Goal: Task Accomplishment & Management: Use online tool/utility

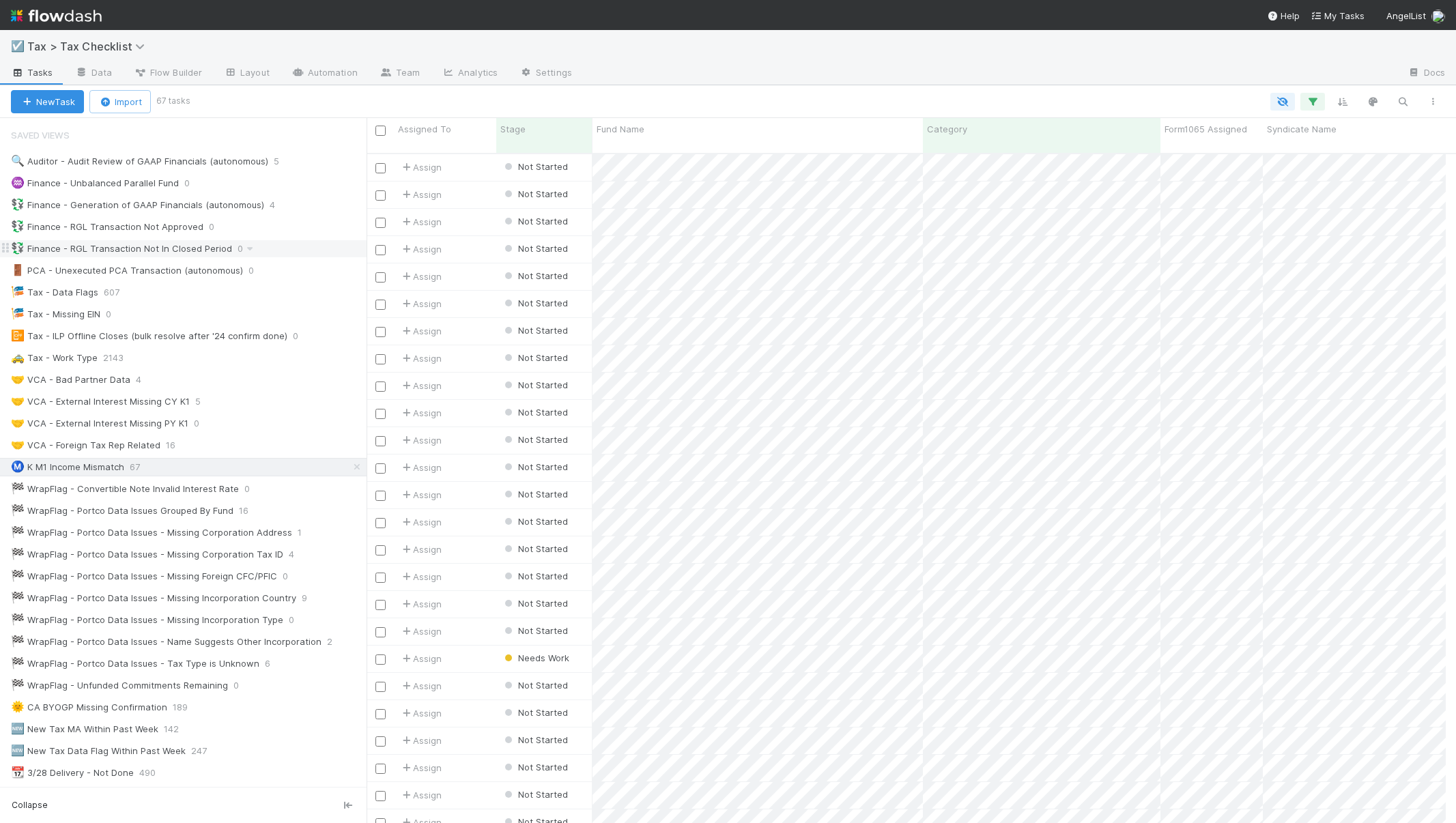
scroll to position [671, 1069]
click at [789, 50] on div "☑️ Tax > Tax Checklist" at bounding box center [728, 46] width 1456 height 33
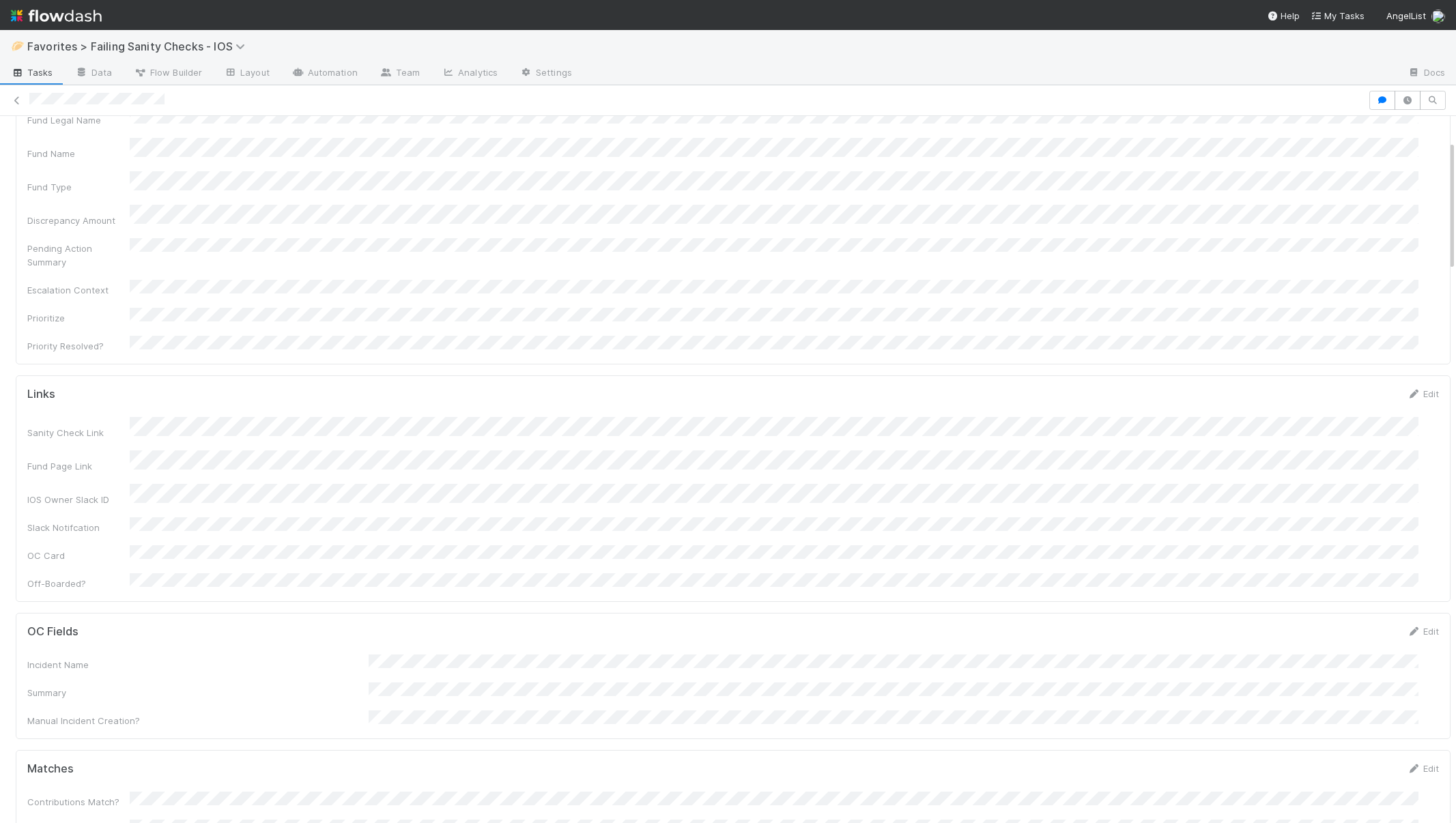
scroll to position [135, 0]
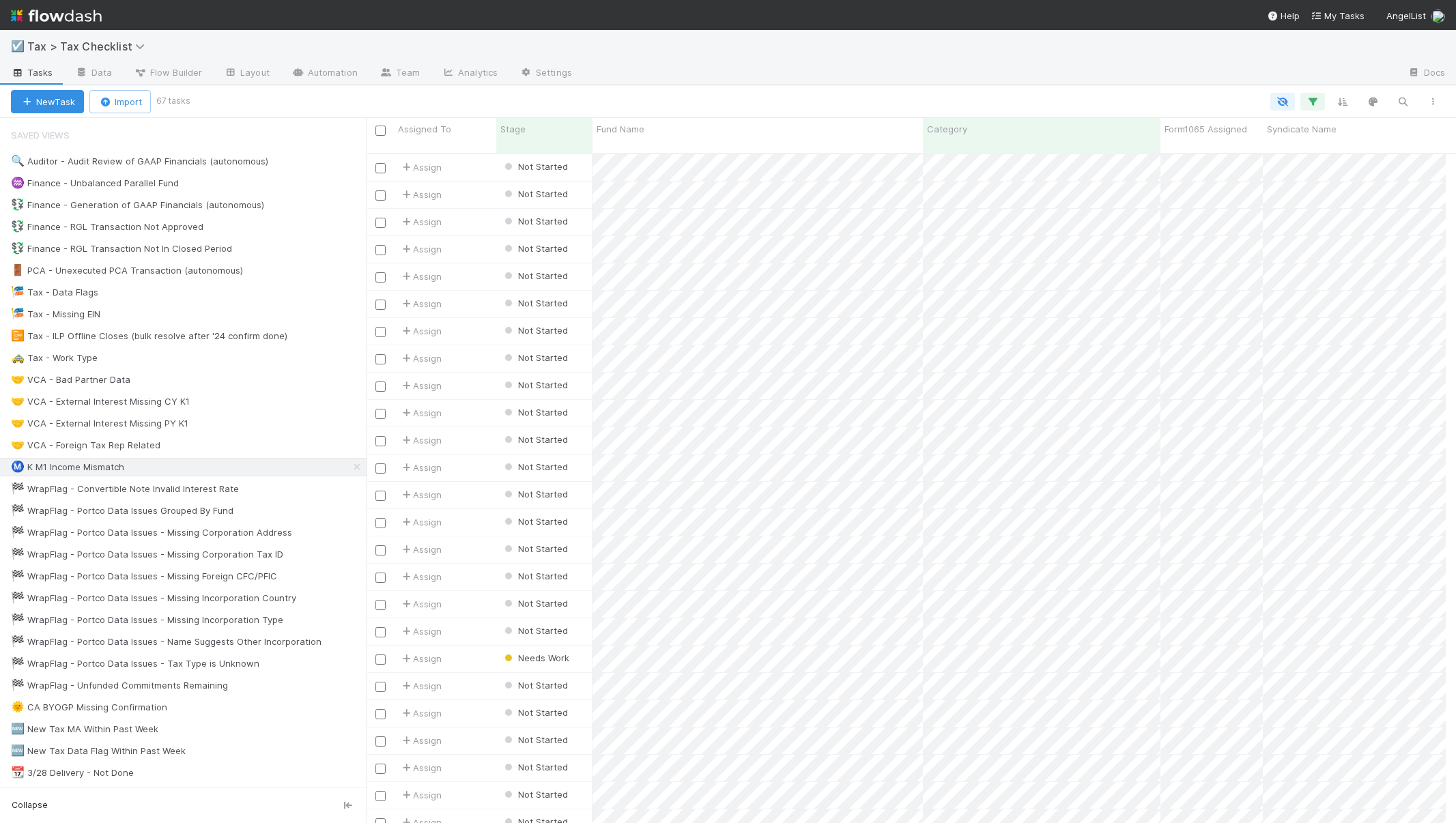
scroll to position [671, 1069]
click at [54, 387] on div "🤝 VCA - Bad Partner Data" at bounding box center [71, 380] width 120 height 17
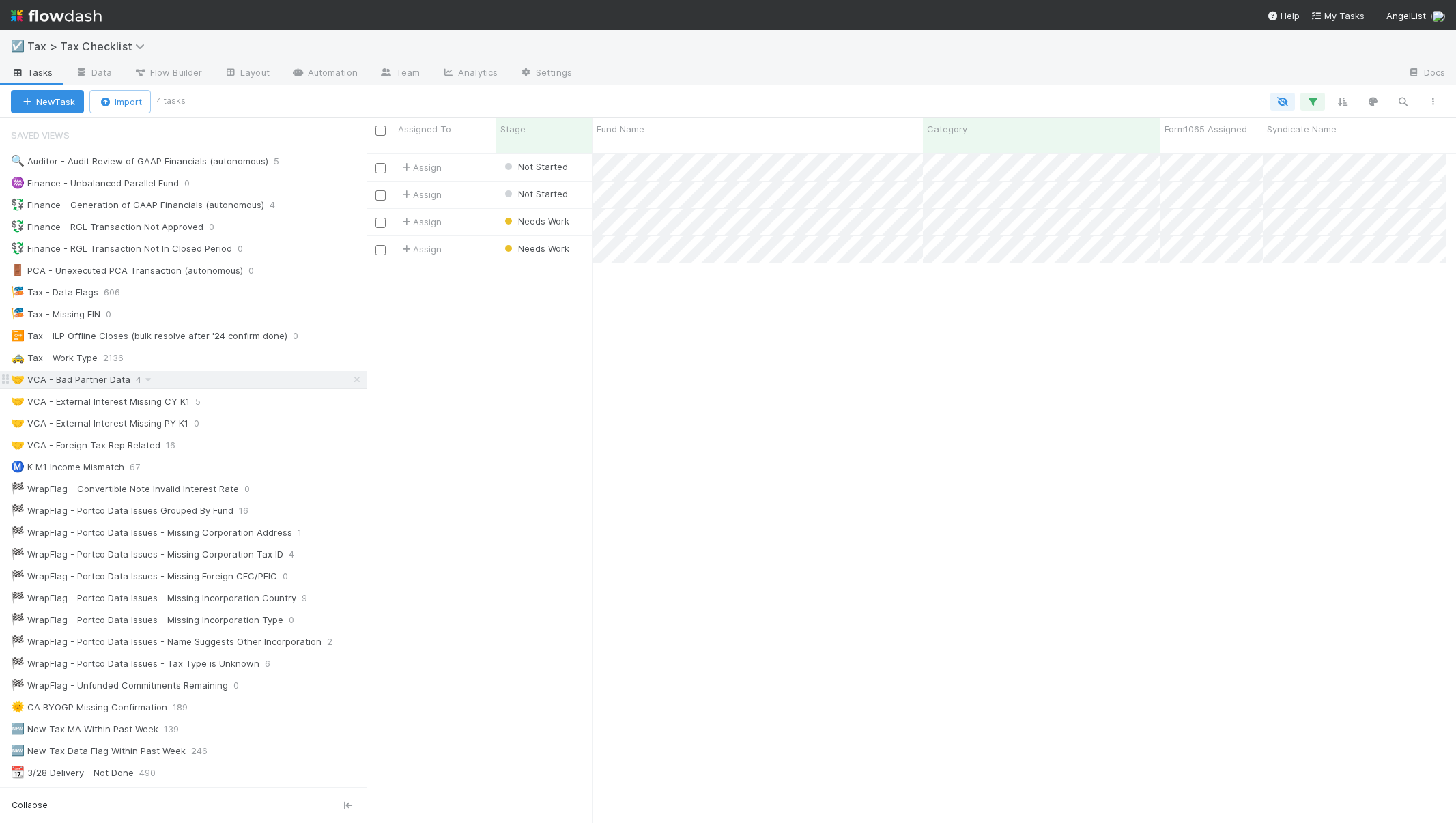
scroll to position [671, 1069]
click at [82, 466] on div "Ⓜ️ K M1 Income Mismatch" at bounding box center [68, 467] width 113 height 17
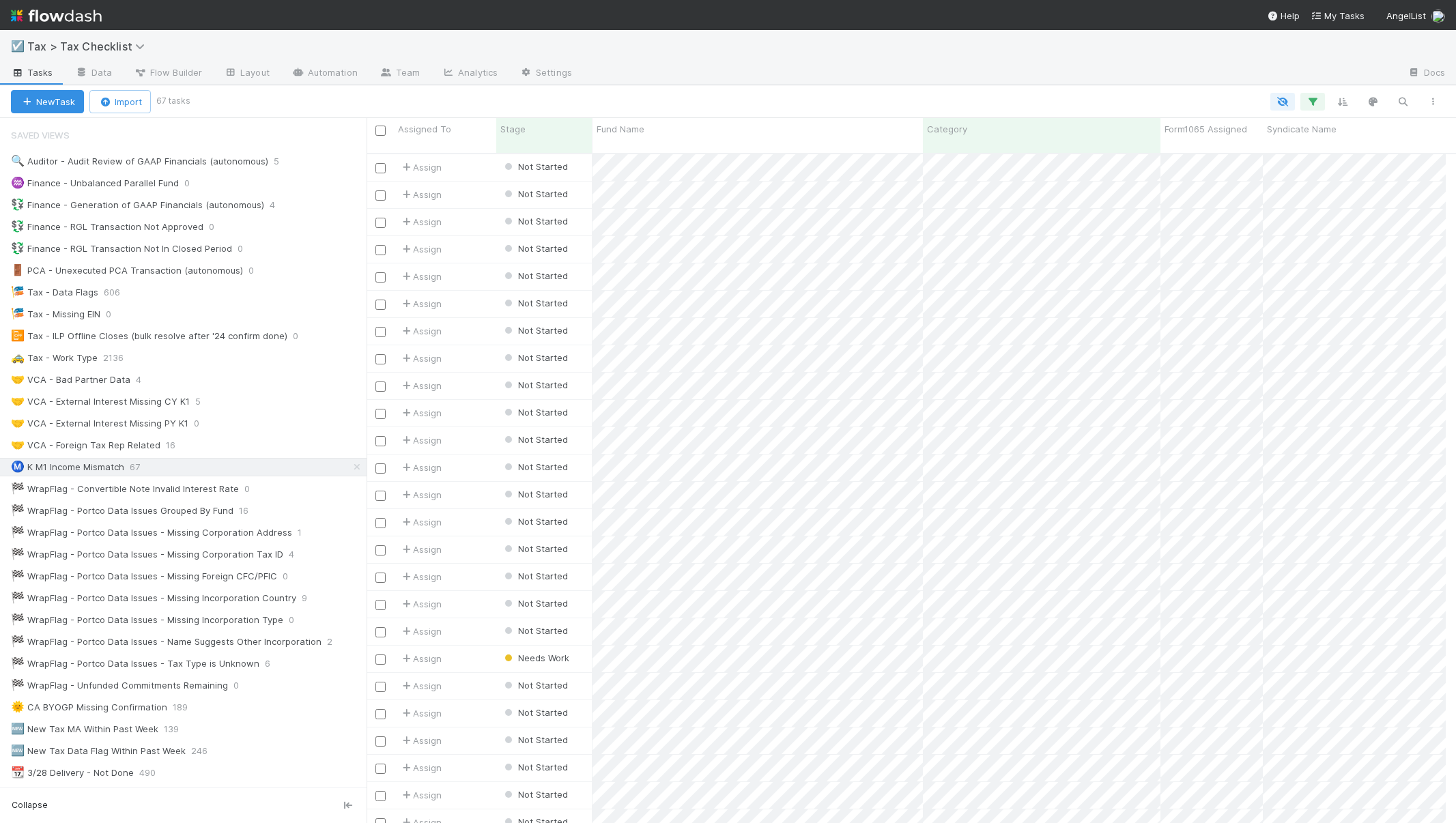
scroll to position [671, 1069]
click at [1400, 97] on icon "button" at bounding box center [1402, 102] width 14 height 12
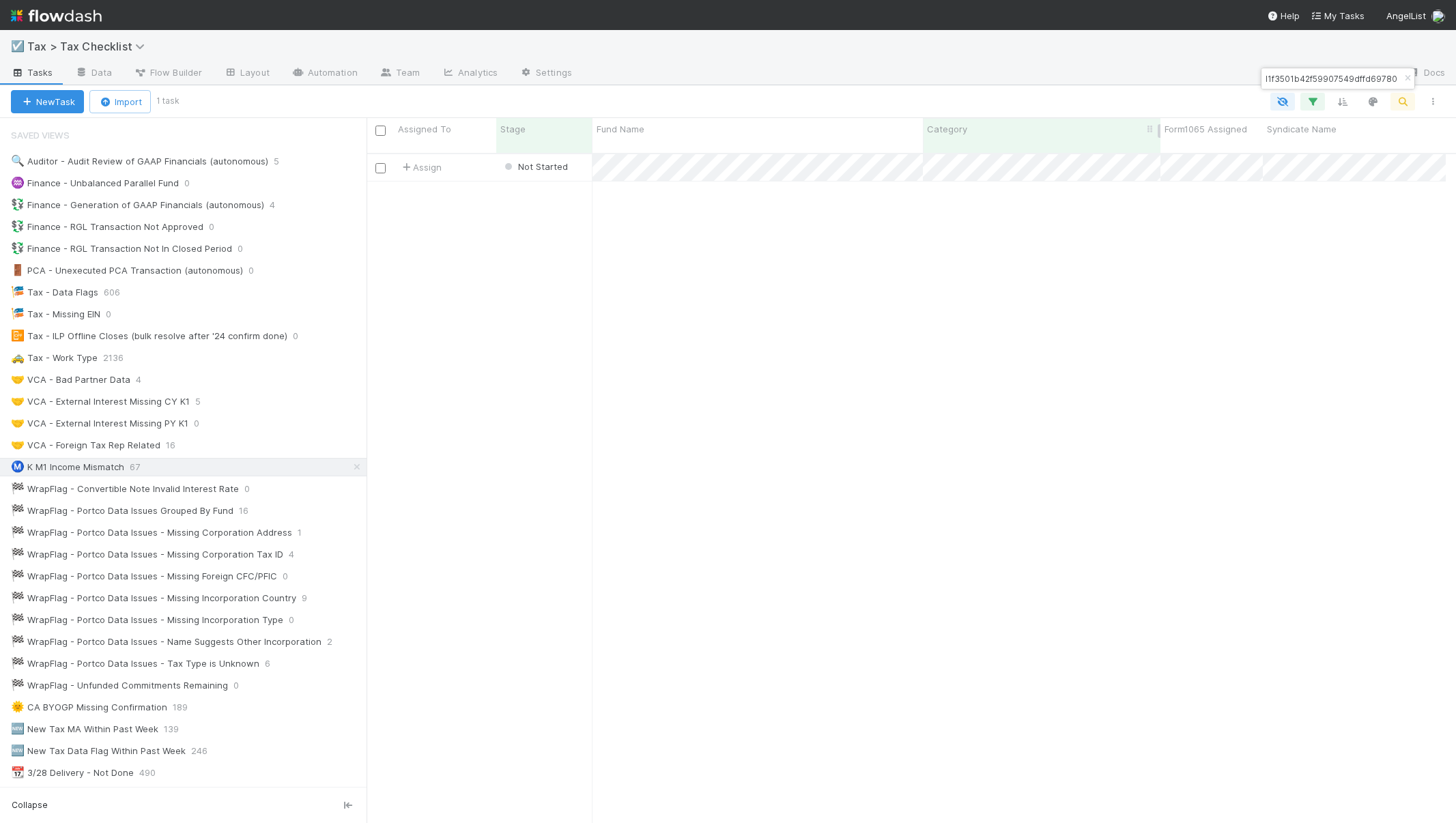
type input "efb3d1f3501b42f59907549dffd69780"
click at [1405, 76] on icon "button" at bounding box center [1407, 79] width 14 height 9
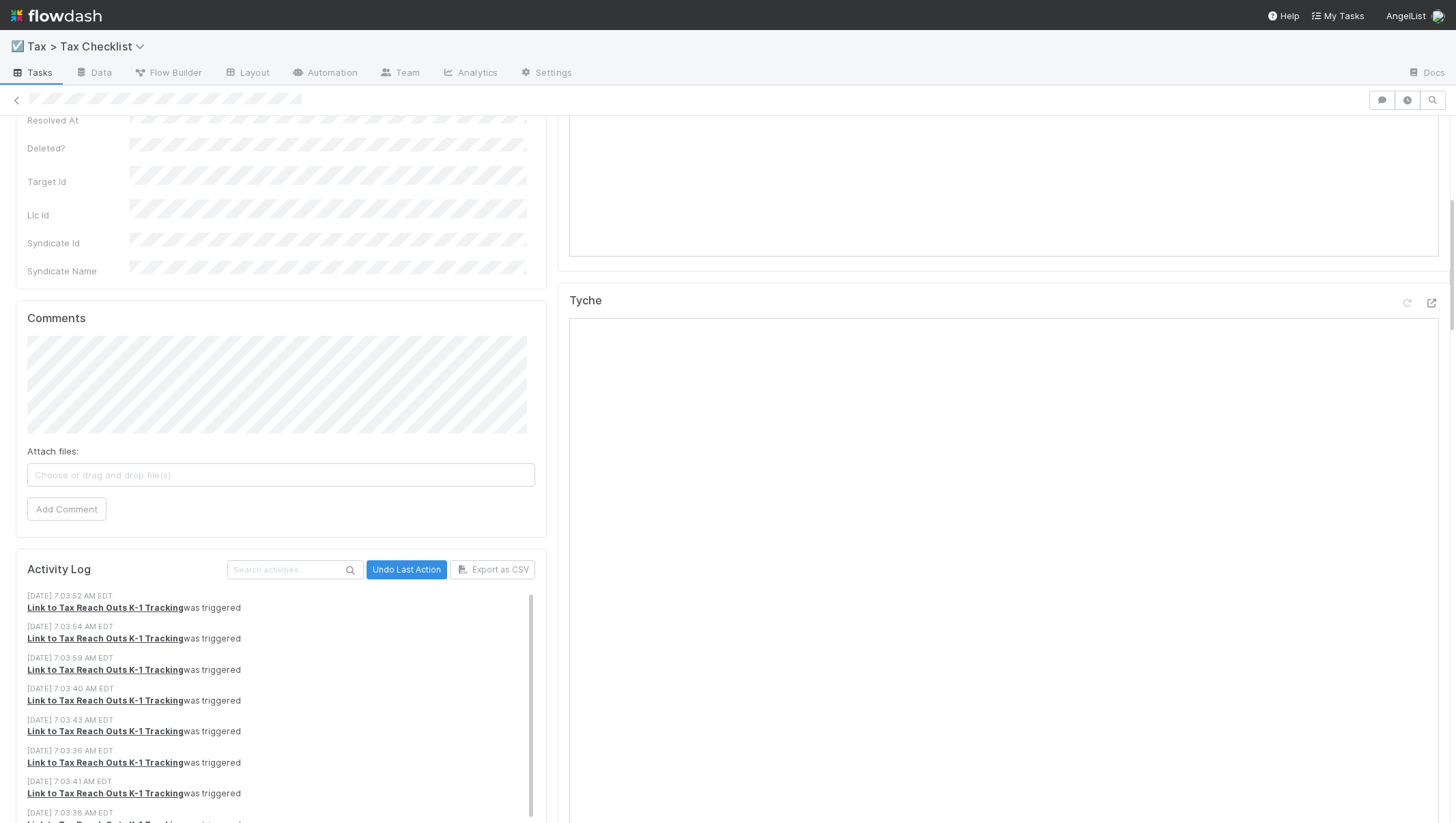
scroll to position [461, 0]
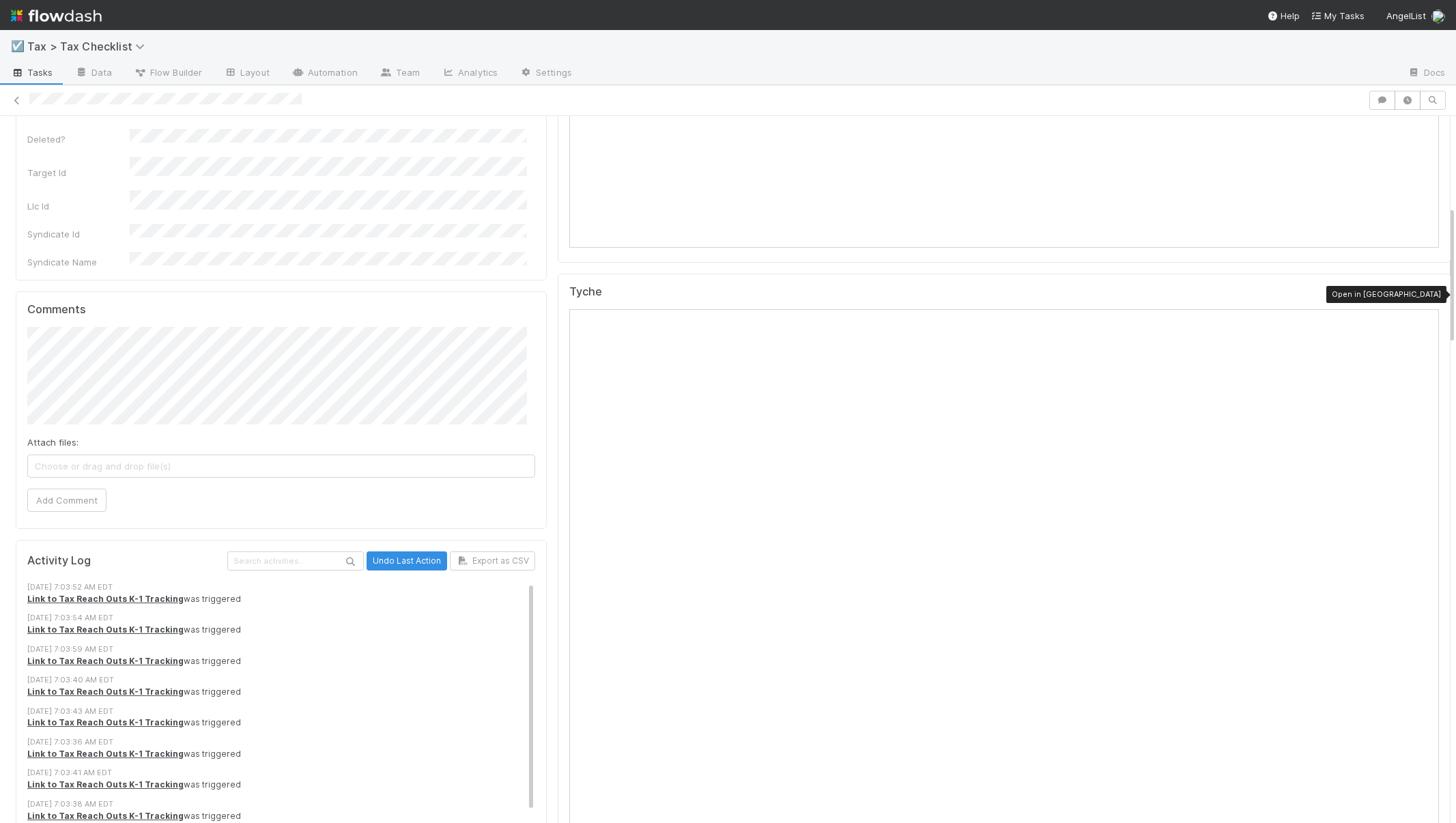
click at [1425, 291] on icon at bounding box center [1432, 294] width 14 height 9
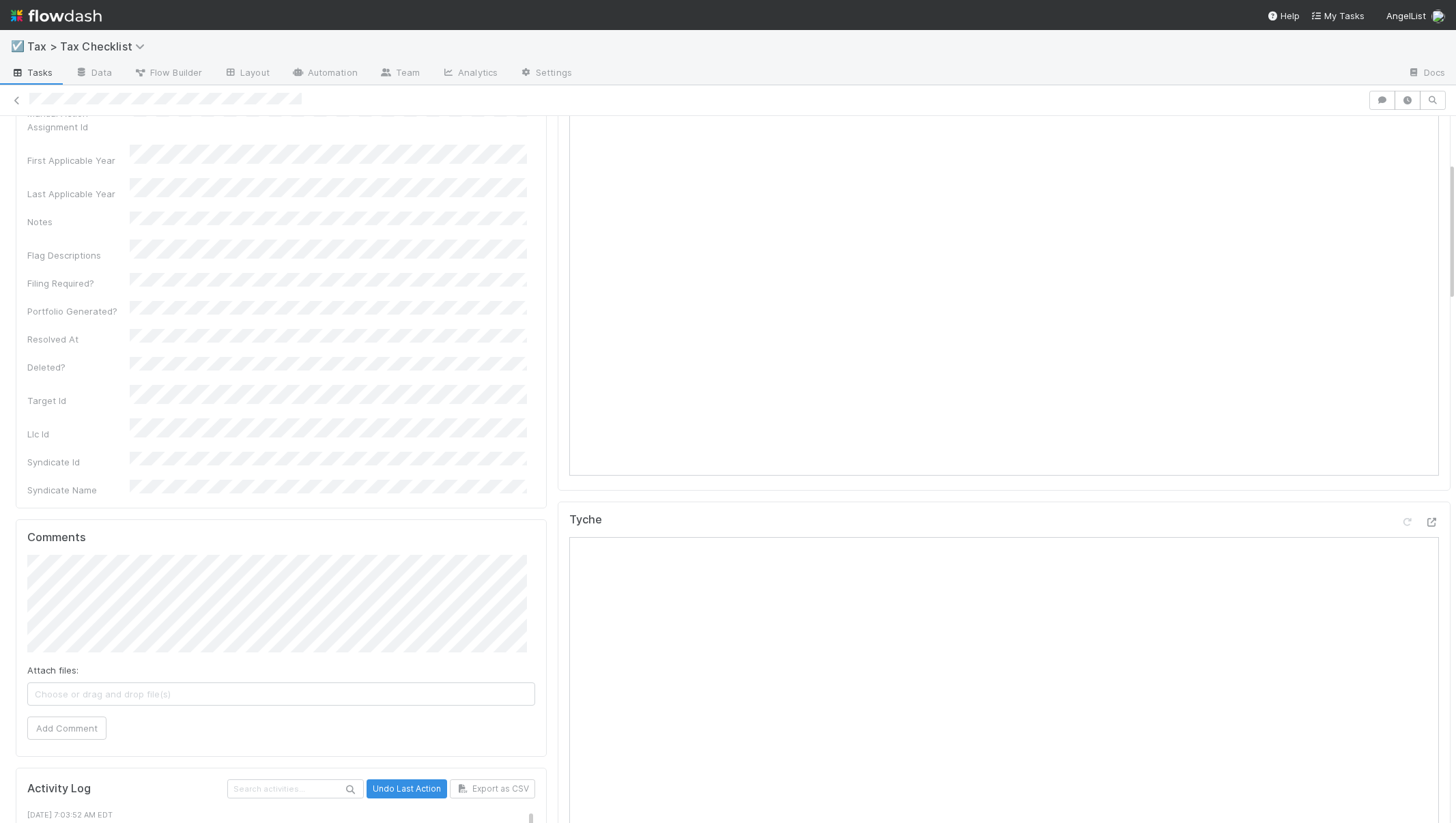
scroll to position [236, 0]
click at [245, 71] on link "Layout" at bounding box center [247, 74] width 68 height 22
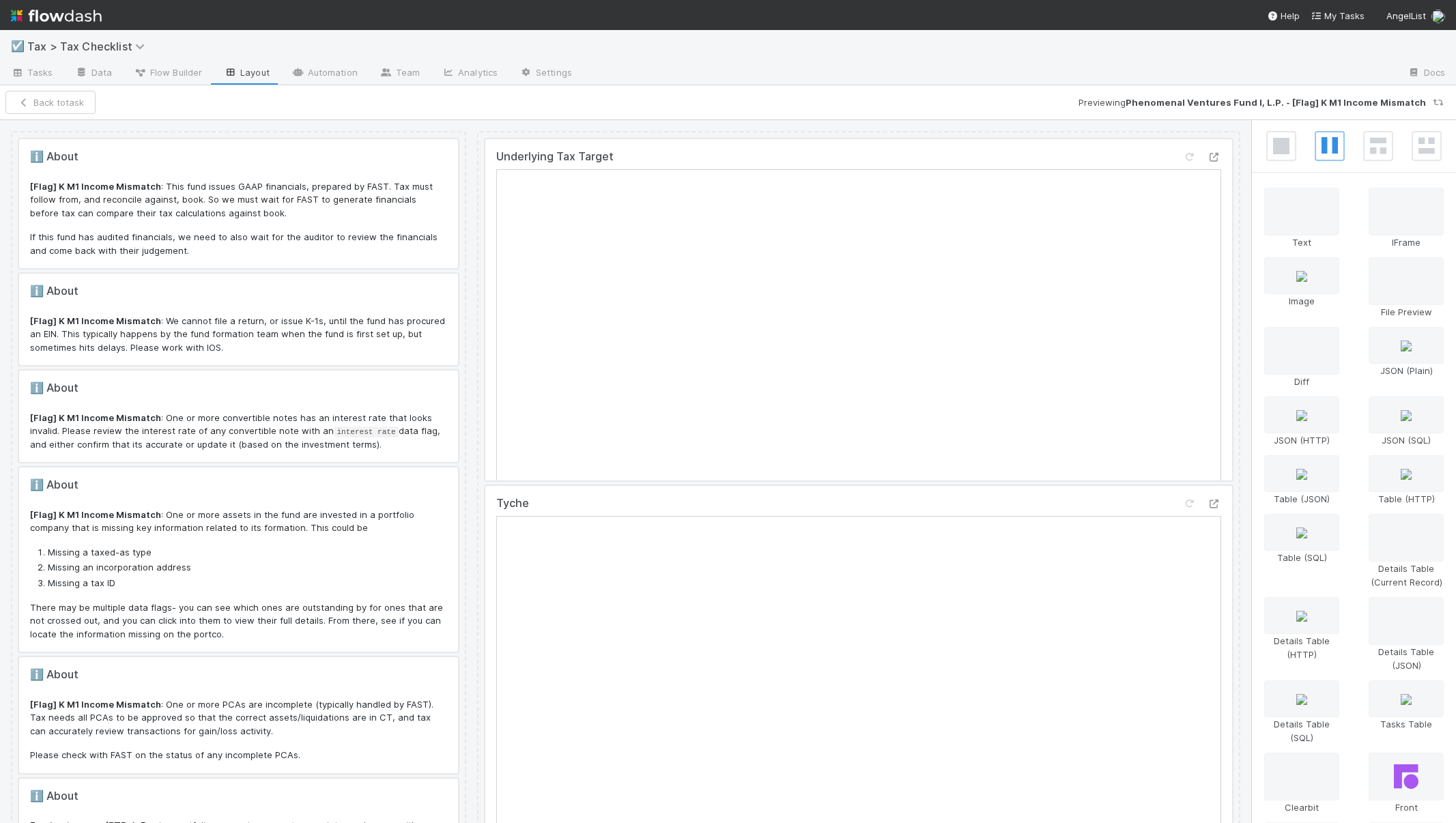
click at [884, 163] on div at bounding box center [859, 310] width 746 height 341
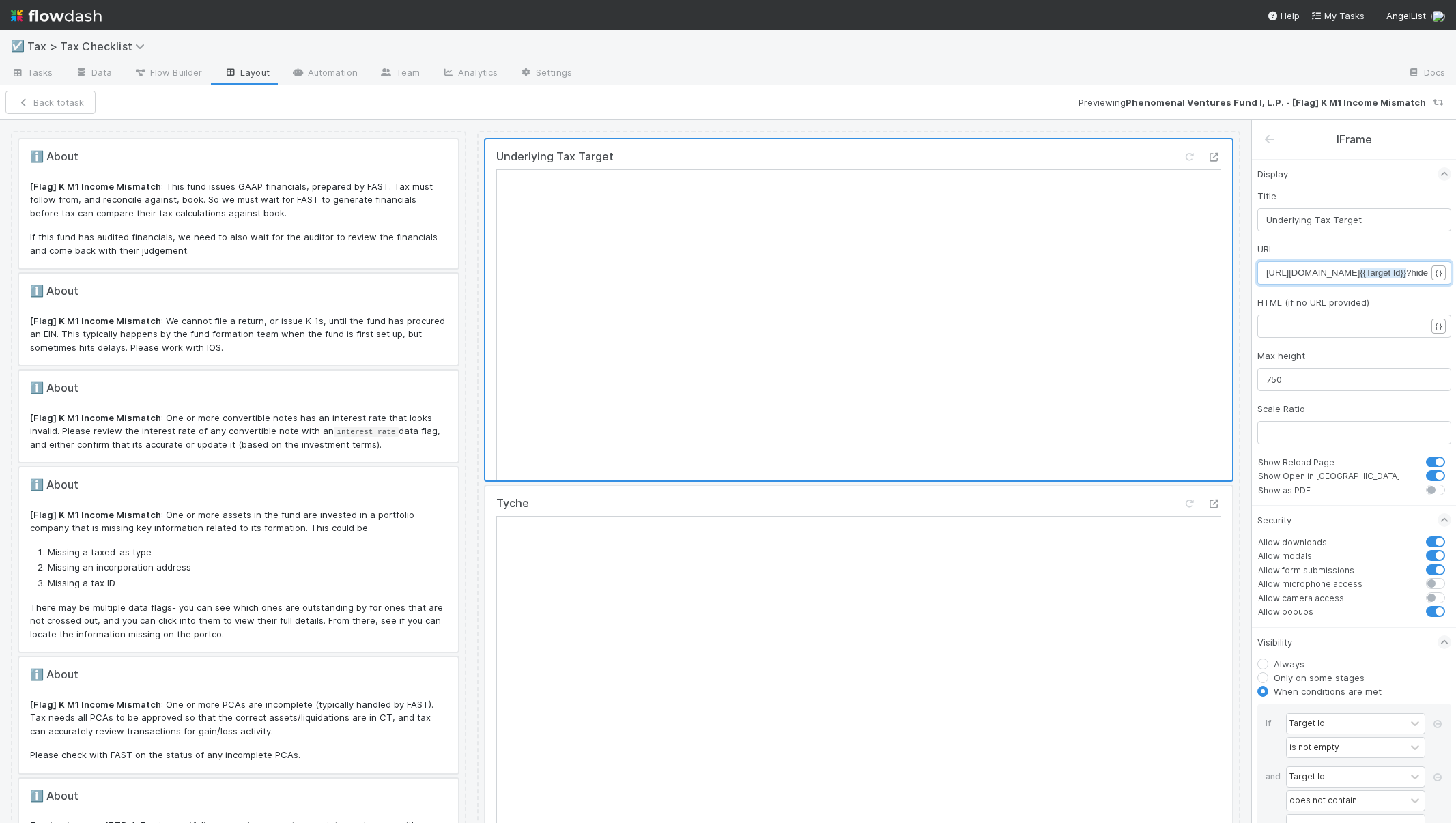
click at [1266, 273] on span "https://comptroller.internal.angellist.com/v/ff/ {{Target Id}} ?hideNav" at bounding box center [1354, 273] width 177 height 10
click at [1062, 529] on div at bounding box center [859, 656] width 746 height 341
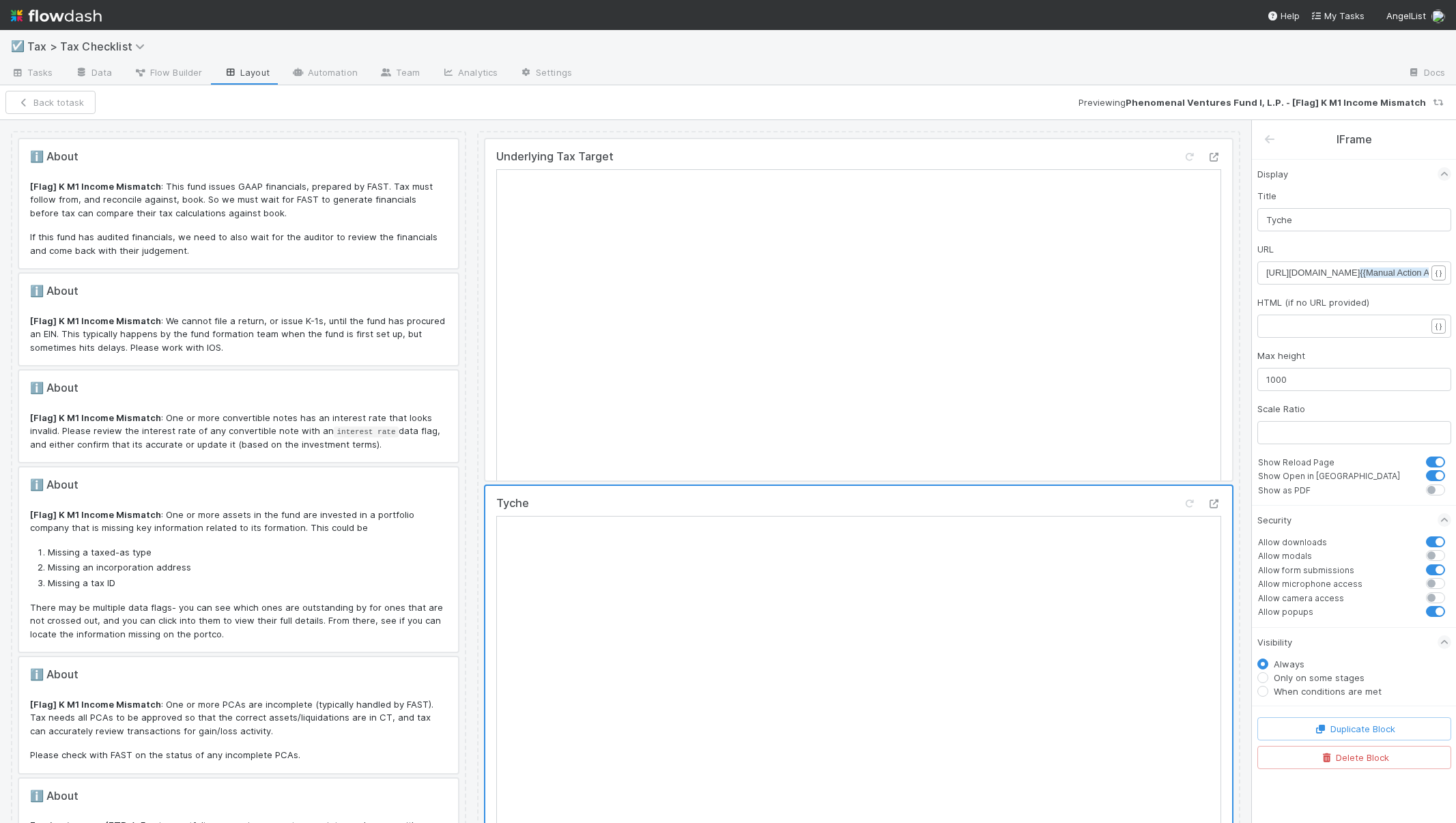
click at [1269, 272] on span "https://comptroller.internal.angellist.com/v/ff/ {{Manual Action Assignment Id}…" at bounding box center [1394, 273] width 258 height 10
click at [1316, 274] on span "{{Manual Action Assignment Id}}" at bounding box center [1252, 273] width 126 height 10
click at [71, 96] on button "Back to task" at bounding box center [50, 102] width 90 height 23
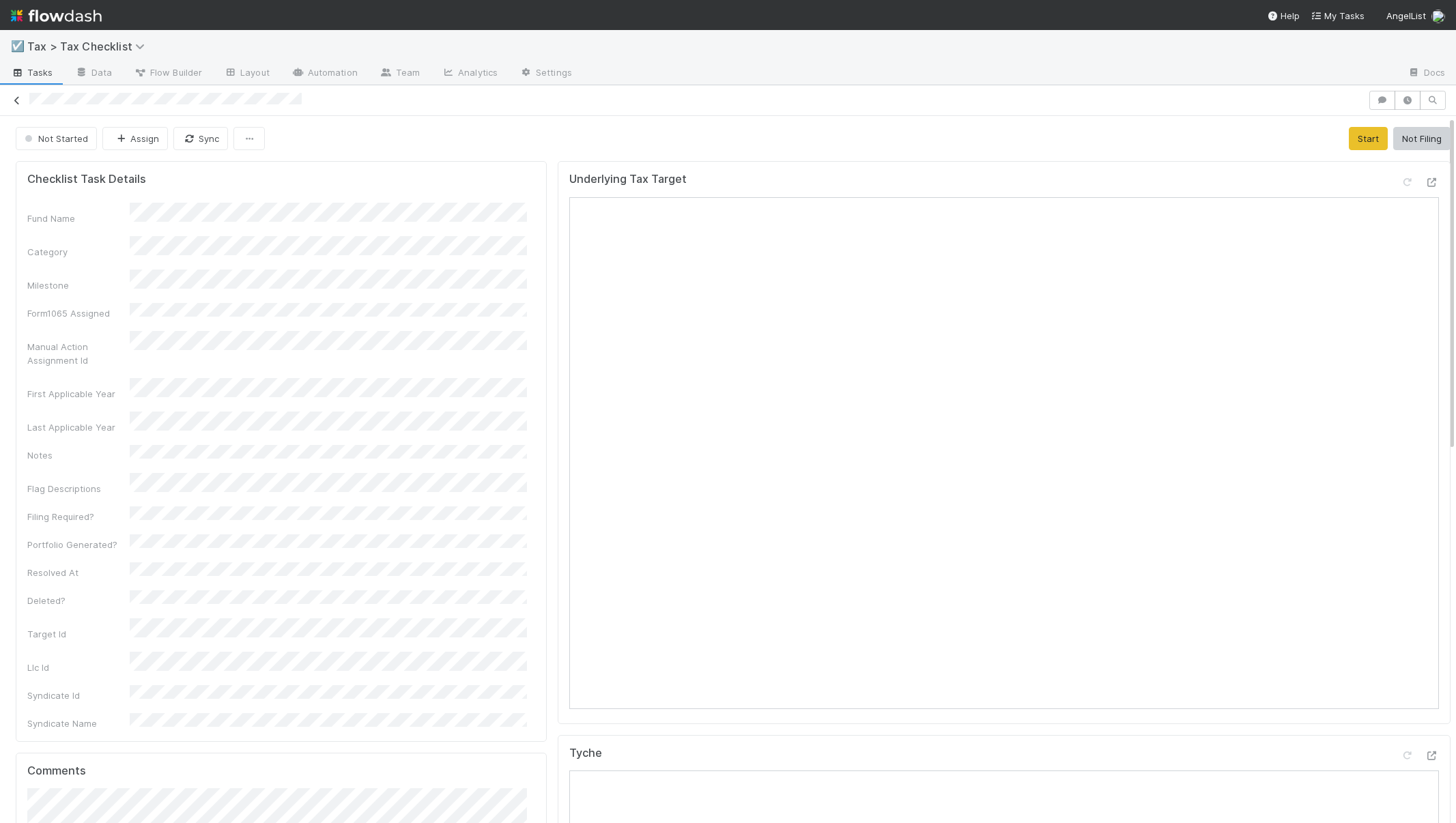
click at [19, 102] on icon at bounding box center [17, 100] width 14 height 9
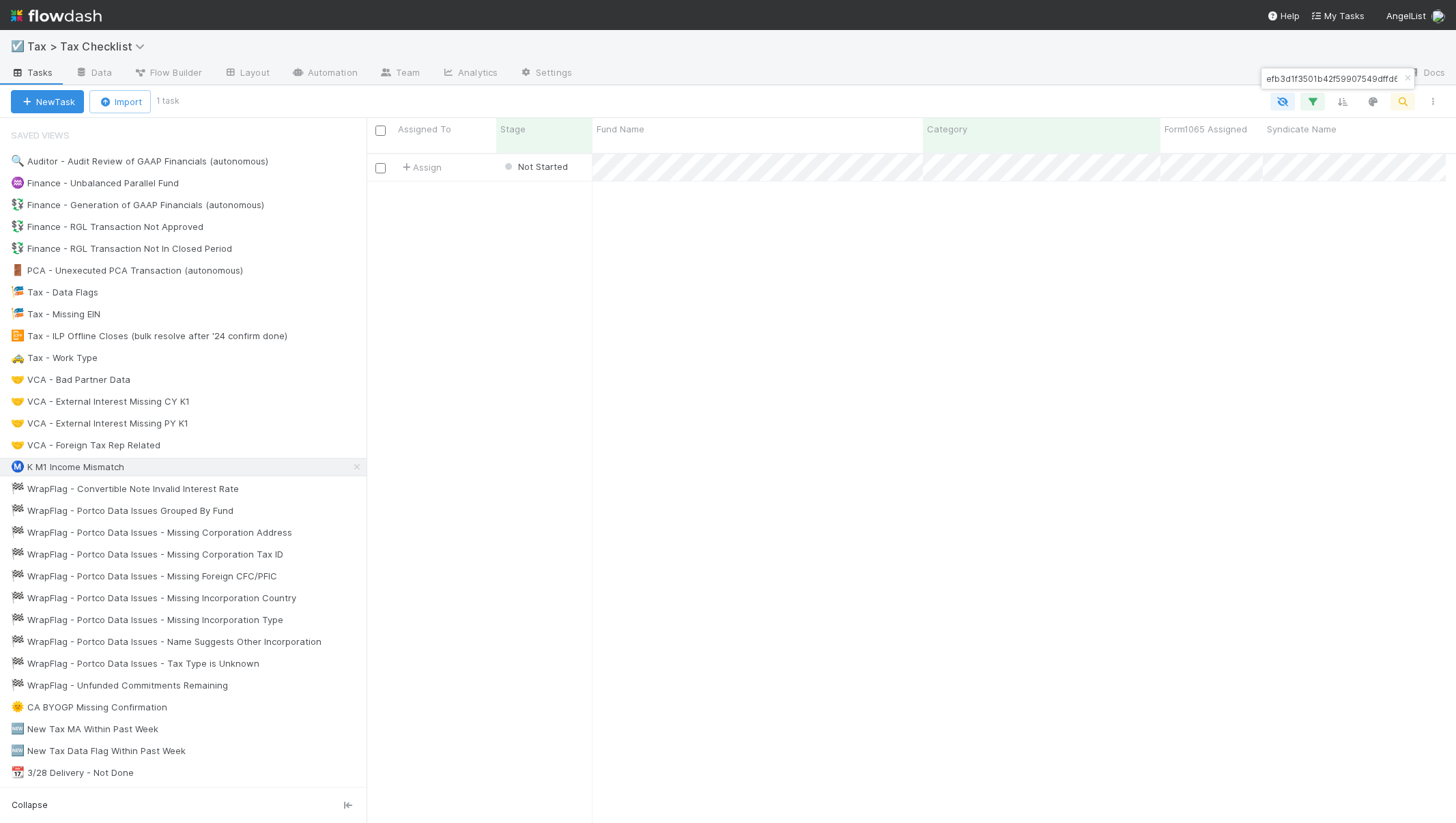
scroll to position [671, 1069]
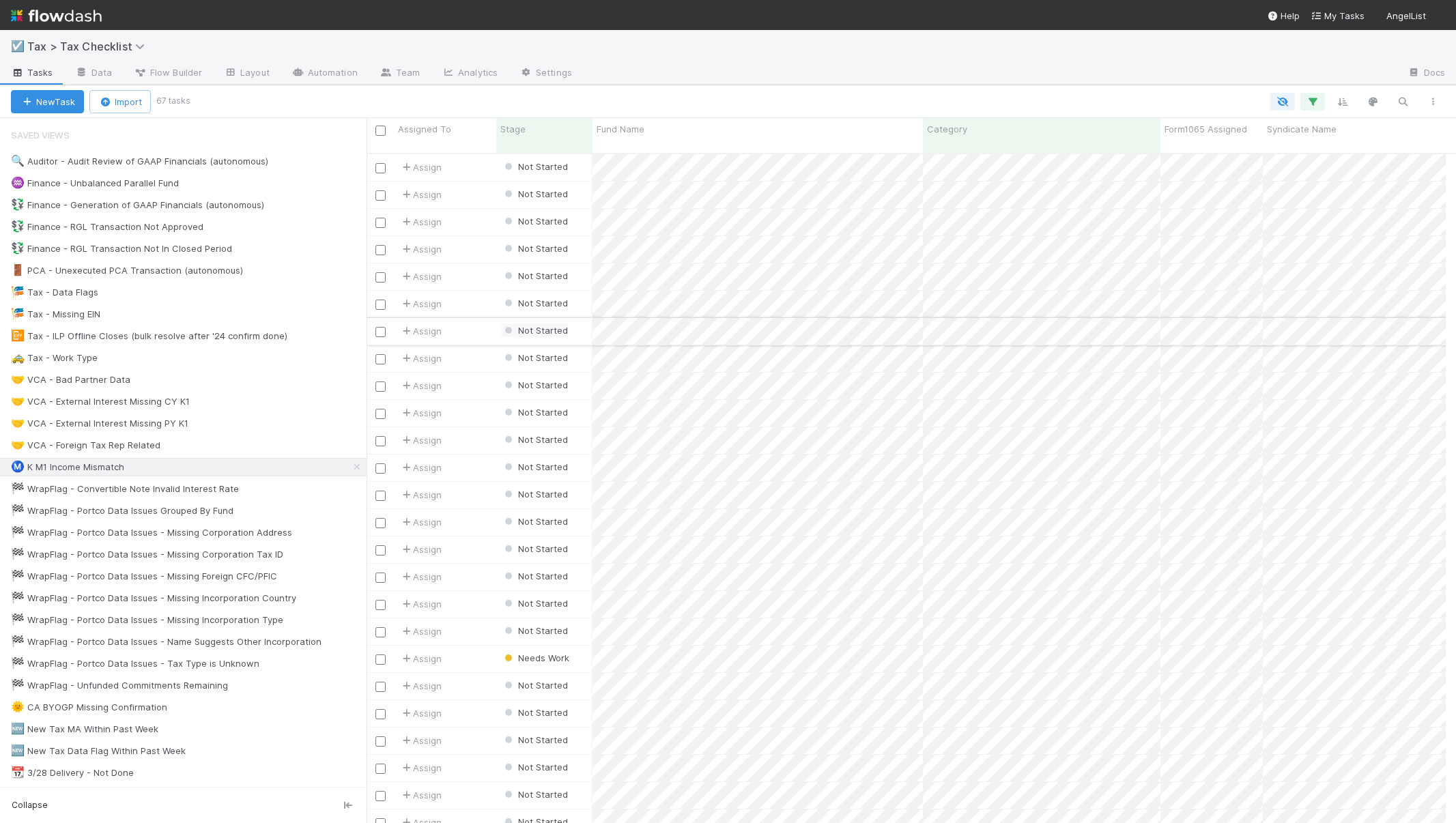
scroll to position [671, 1069]
click at [561, 47] on div "☑️ Tax > Tax Checklist" at bounding box center [728, 46] width 1456 height 33
